Goal: Information Seeking & Learning: Learn about a topic

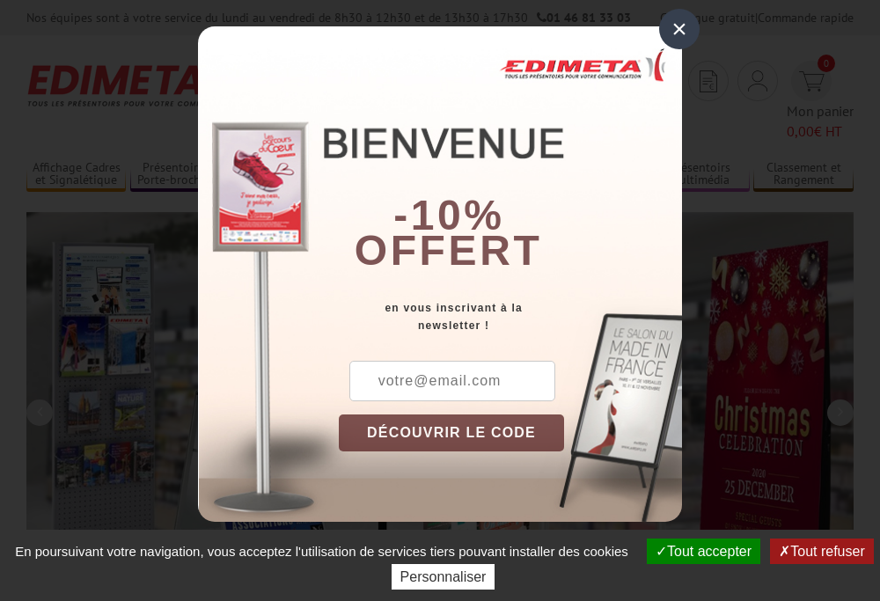
click at [695, 551] on button "Tout accepter" at bounding box center [704, 552] width 114 height 26
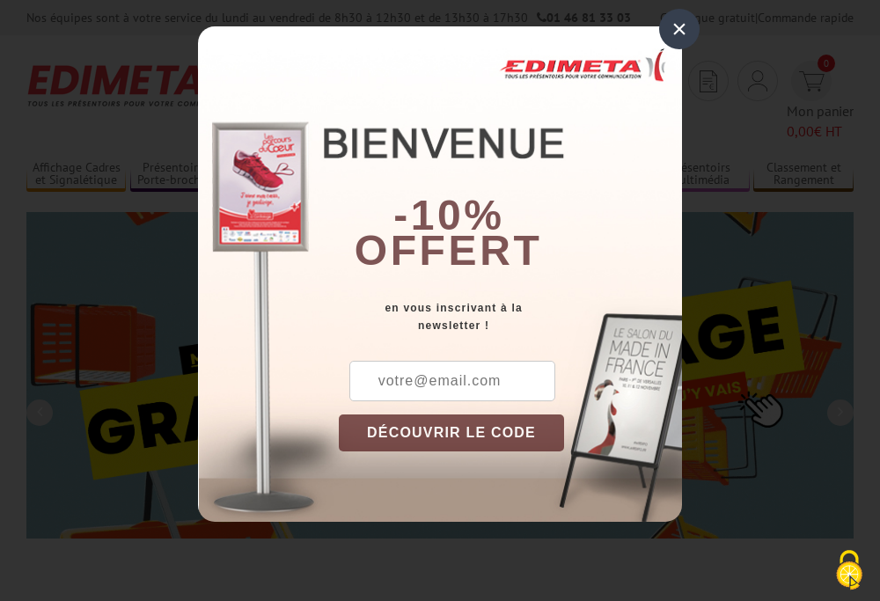
click at [679, 29] on div "×" at bounding box center [679, 29] width 40 height 40
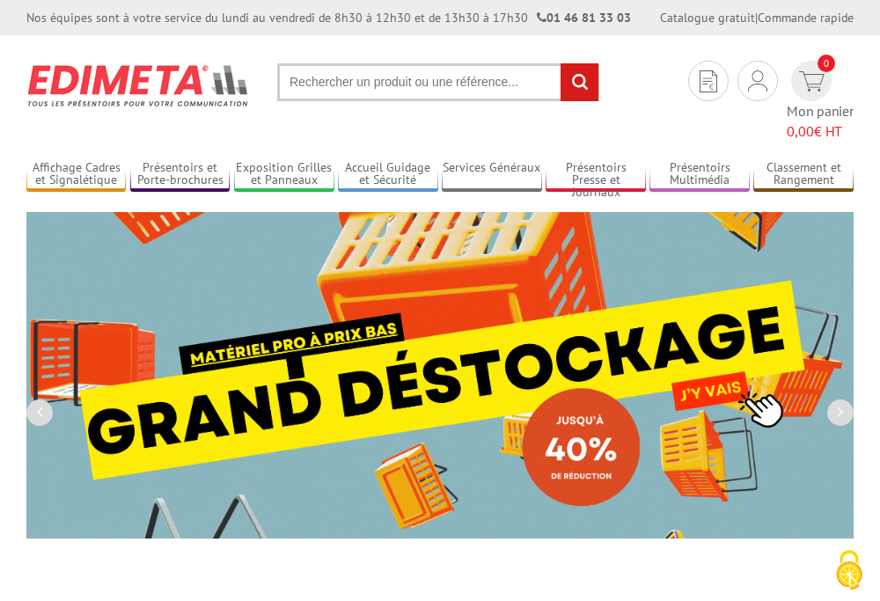
click at [0, 0] on div "Nos équipes sont à votre service du [DATE] au [DATE] de 8h30 à 12h30 et de 13h3…" at bounding box center [440, 17] width 880 height 35
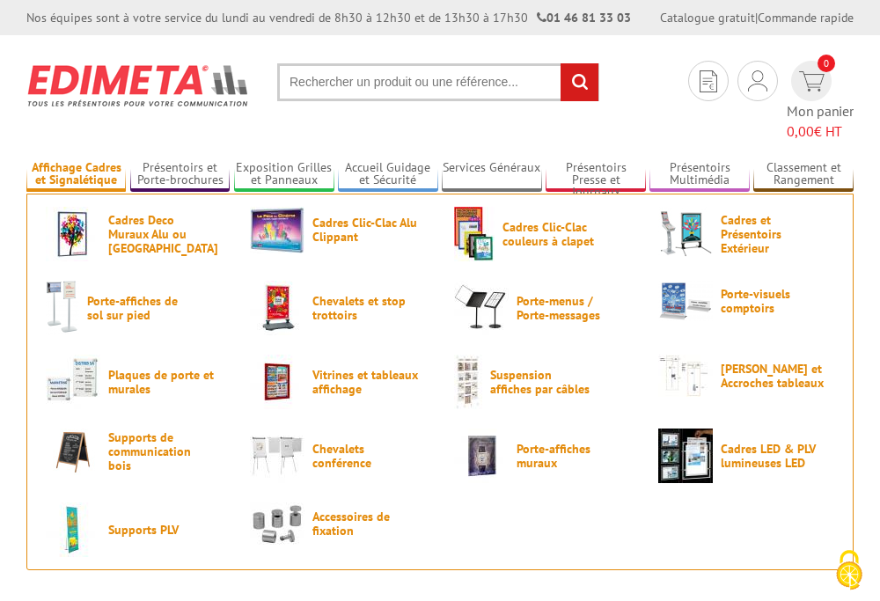
click at [76, 160] on link "Affichage Cadres et Signalétique" at bounding box center [75, 174] width 99 height 29
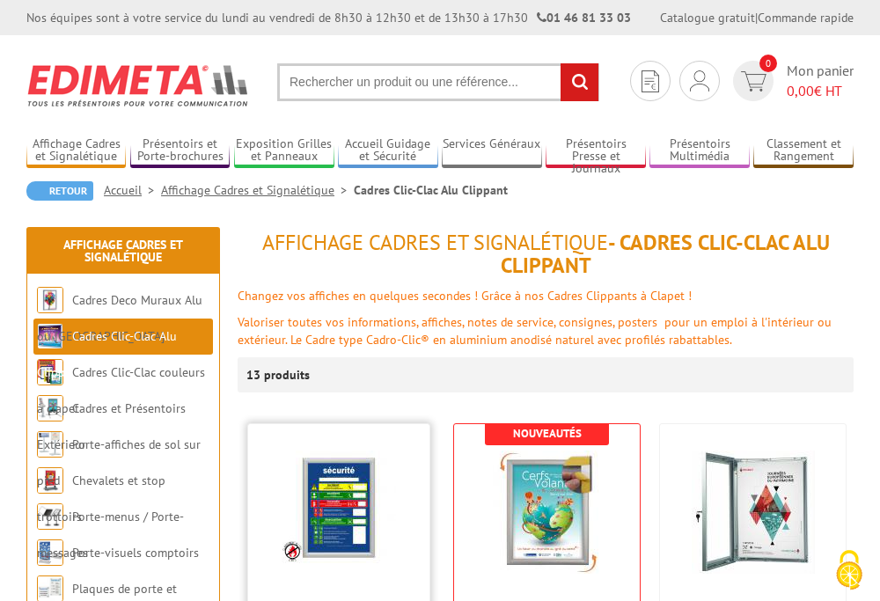
click at [339, 600] on span "Cadre CLIC CLAC Mural ANTI-FEU" at bounding box center [339, 609] width 164 height 13
